Goal: Task Accomplishment & Management: Manage account settings

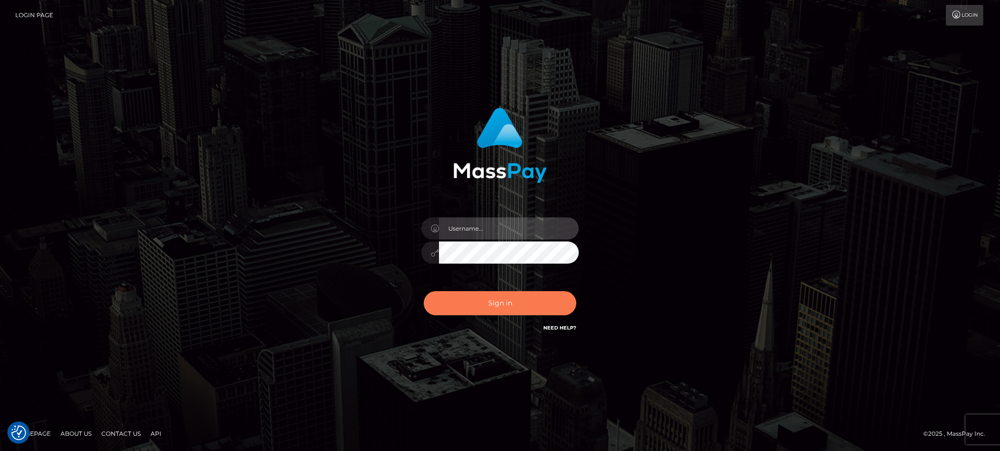
type input "Jiecel"
click at [497, 305] on button "Sign in" at bounding box center [500, 303] width 153 height 24
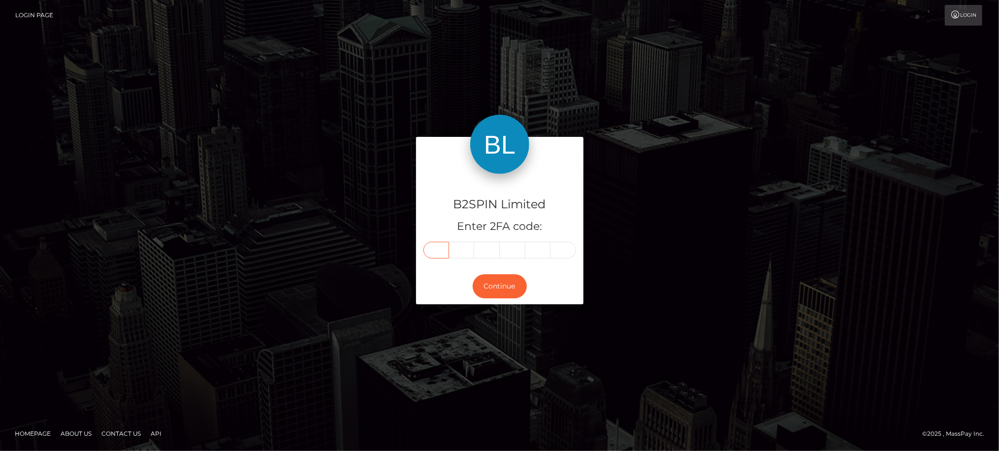
click at [437, 247] on input "text" at bounding box center [436, 250] width 26 height 17
type input "5"
type input "8"
type input "2"
type input "5"
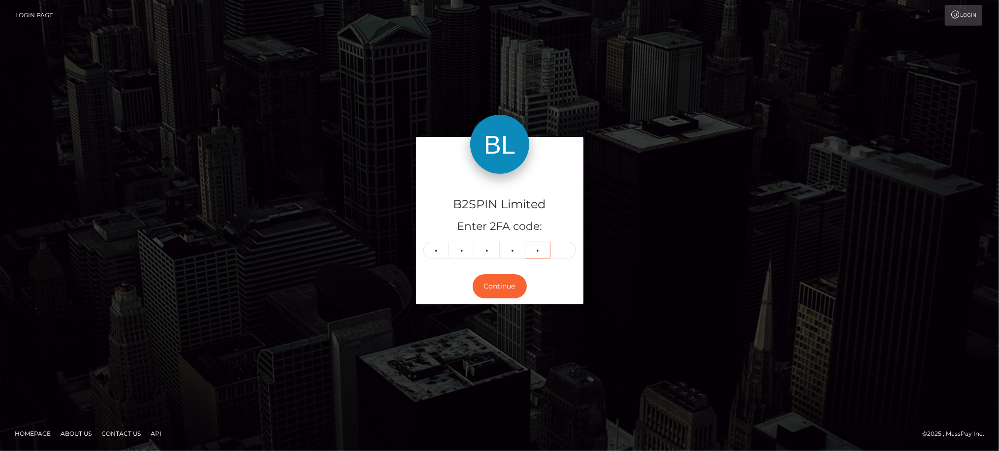
type input "7"
type input "1"
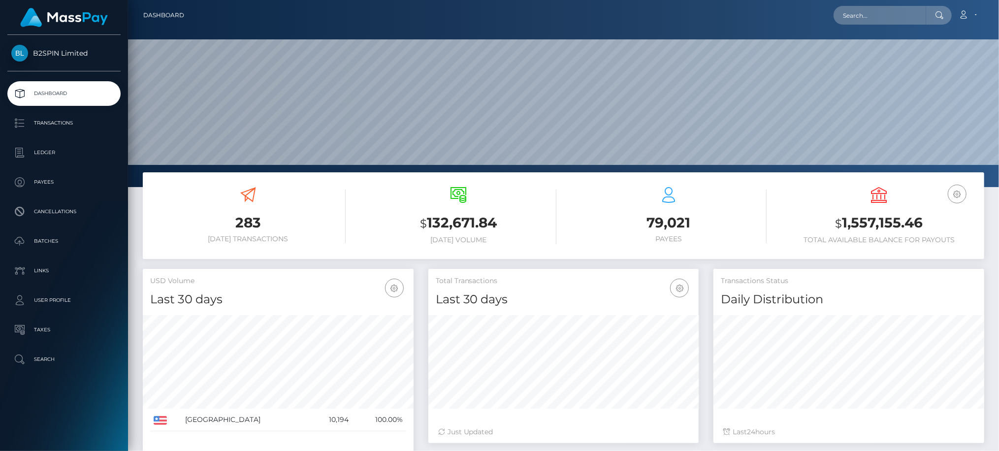
scroll to position [174, 271]
click at [67, 127] on p "Transactions" at bounding box center [63, 123] width 105 height 15
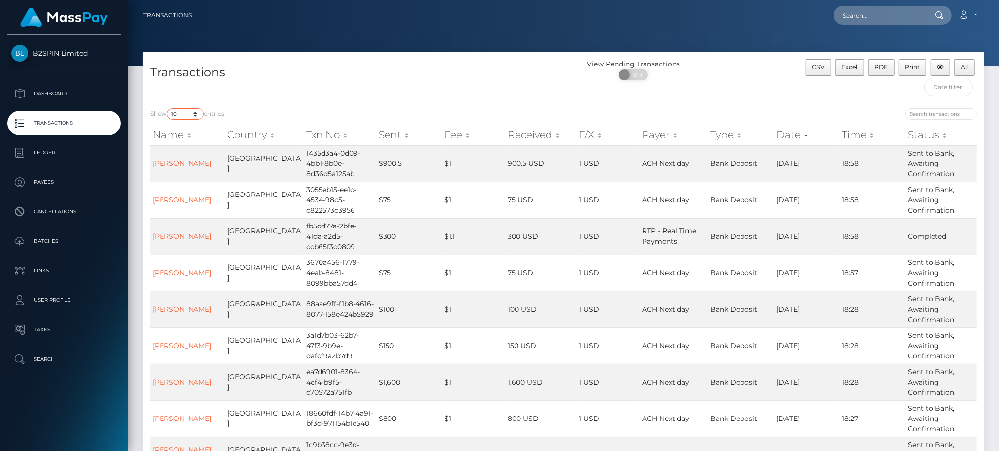
click at [182, 115] on select "10 25 50 100 250 500 1,000 3,500" at bounding box center [185, 113] width 37 height 11
select select "3500"
click at [168, 109] on select "10 25 50 100 250 500 1,000 3,500" at bounding box center [185, 113] width 37 height 11
click at [649, 74] on div "ON OFF" at bounding box center [634, 77] width 140 height 16
click at [643, 74] on span "OFF" at bounding box center [636, 74] width 25 height 11
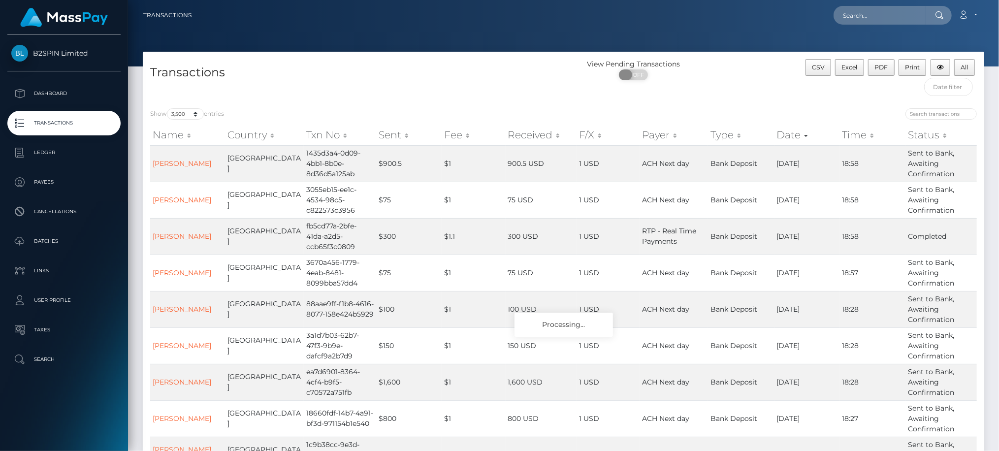
checkbox input "true"
drag, startPoint x: 732, startPoint y: 444, endPoint x: 658, endPoint y: 432, distance: 74.8
click at [681, 440] on tr "RALPH DON JOHNSON United States 1c9b38cc-9e3d-48cc-a47f-f15a2e18c4c7 $185 $1 18…" at bounding box center [563, 455] width 827 height 36
click at [753, 90] on div "View Pending Transactions ON OFF" at bounding box center [669, 80] width 210 height 42
click at [849, 73] on button "Excel" at bounding box center [849, 67] width 29 height 17
